Goal: Information Seeking & Learning: Learn about a topic

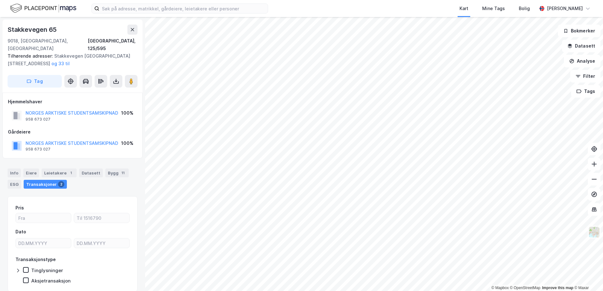
scroll to position [1, 0]
click at [129, 30] on button at bounding box center [132, 29] width 10 height 10
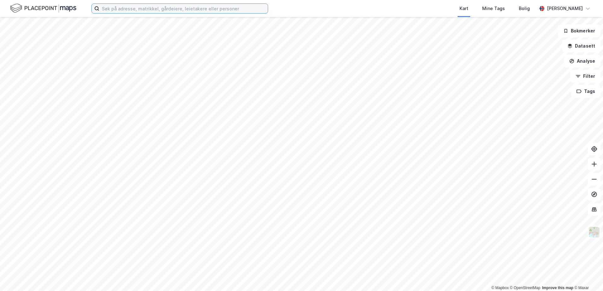
click at [147, 12] on input at bounding box center [183, 8] width 168 height 9
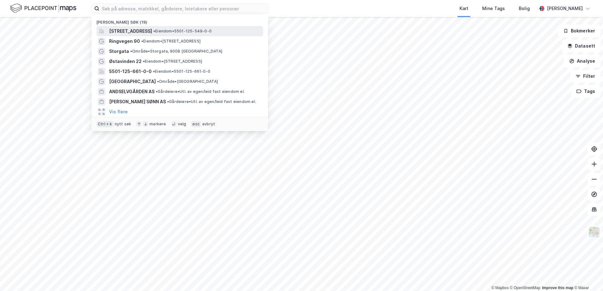
click at [135, 29] on span "[STREET_ADDRESS]" at bounding box center [130, 31] width 43 height 8
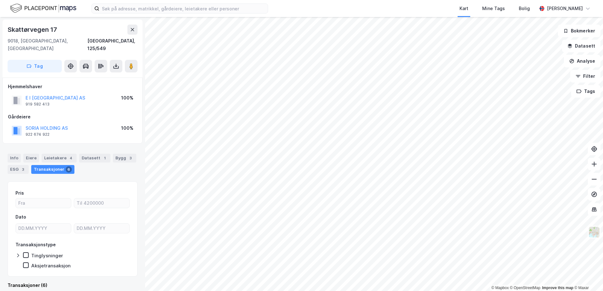
scroll to position [1, 0]
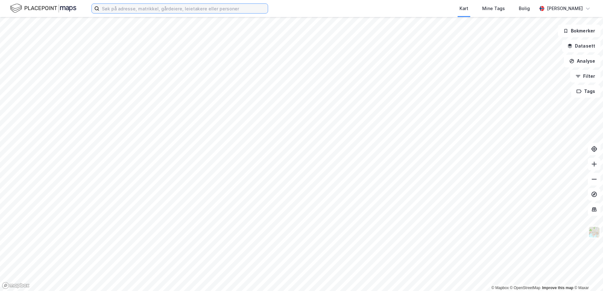
click at [121, 12] on input at bounding box center [183, 8] width 168 height 9
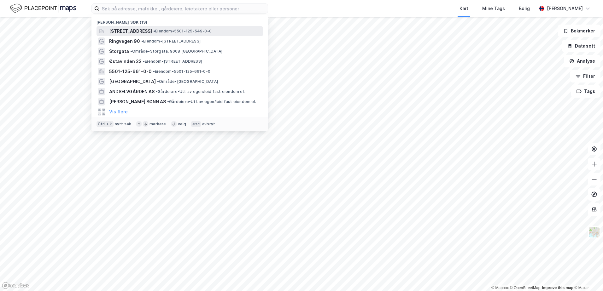
click at [124, 33] on span "[STREET_ADDRESS]" at bounding box center [130, 31] width 43 height 8
